Goal: Participate in discussion: Engage in conversation with other users on a specific topic

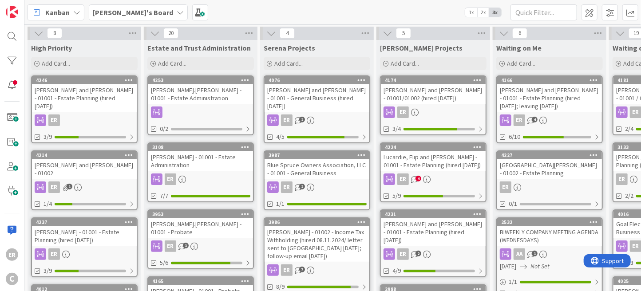
click at [107, 161] on div "[PERSON_NAME] and [PERSON_NAME] - 01002" at bounding box center [84, 169] width 105 height 20
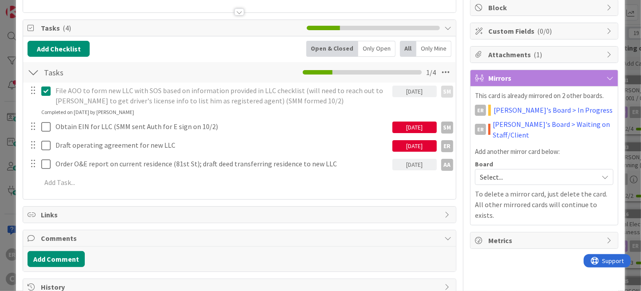
scroll to position [134, 0]
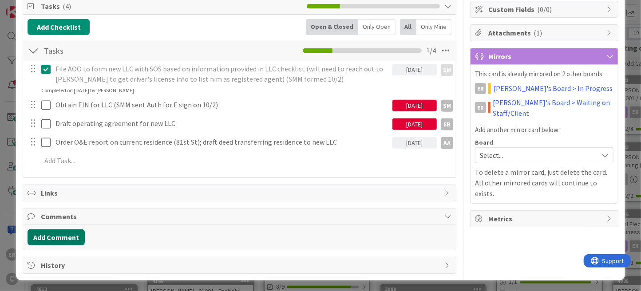
click at [71, 231] on button "Add Comment" at bounding box center [56, 237] width 57 height 16
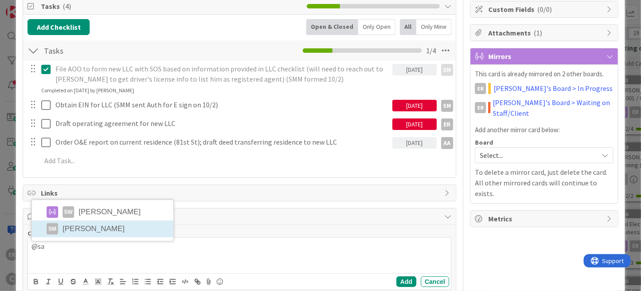
click at [113, 225] on div "Comment @sa SW [PERSON_NAME] SM [PERSON_NAME] Add Cancel" at bounding box center [239, 260] width 433 height 70
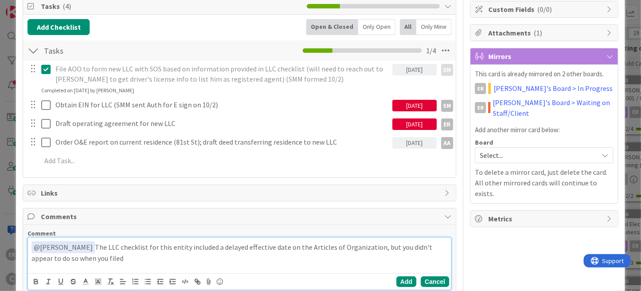
click at [434, 282] on button "Cancel" at bounding box center [435, 282] width 28 height 11
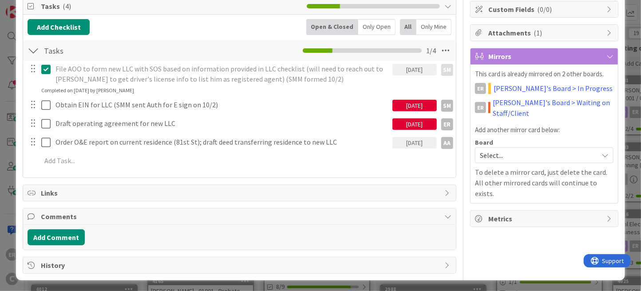
scroll to position [0, 0]
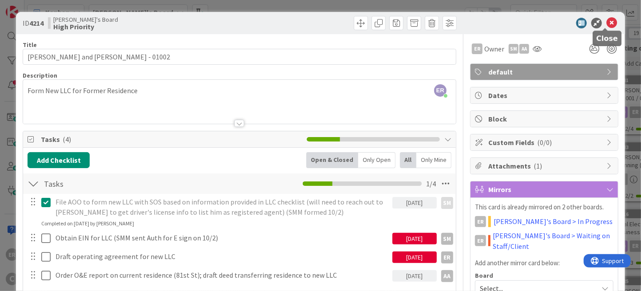
click at [606, 23] on icon at bounding box center [611, 23] width 11 height 11
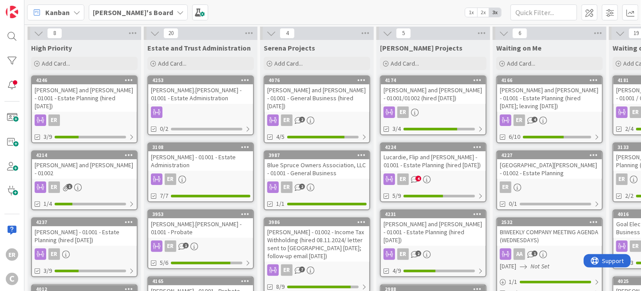
click at [90, 159] on div "[PERSON_NAME] and [PERSON_NAME] - 01002" at bounding box center [84, 169] width 105 height 20
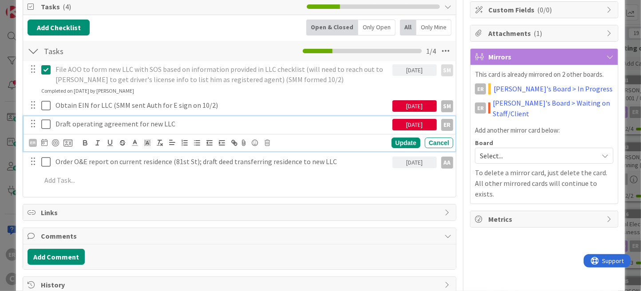
click at [47, 122] on icon at bounding box center [45, 124] width 9 height 11
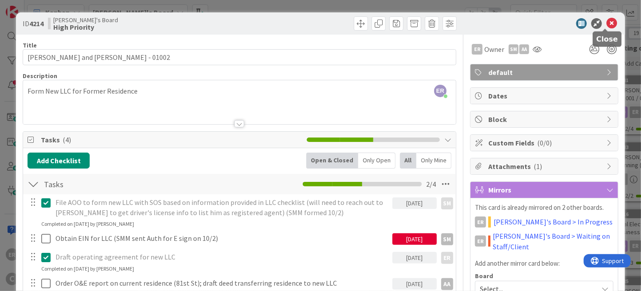
click at [609, 25] on icon at bounding box center [611, 23] width 11 height 11
